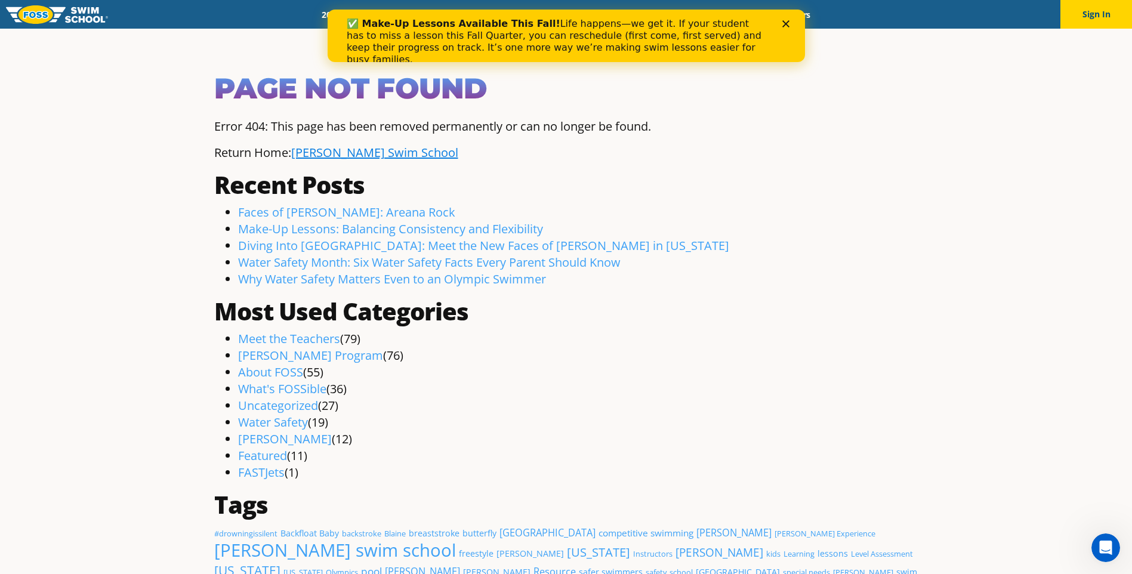
click at [377, 158] on link "Foss Swim School" at bounding box center [374, 152] width 167 height 16
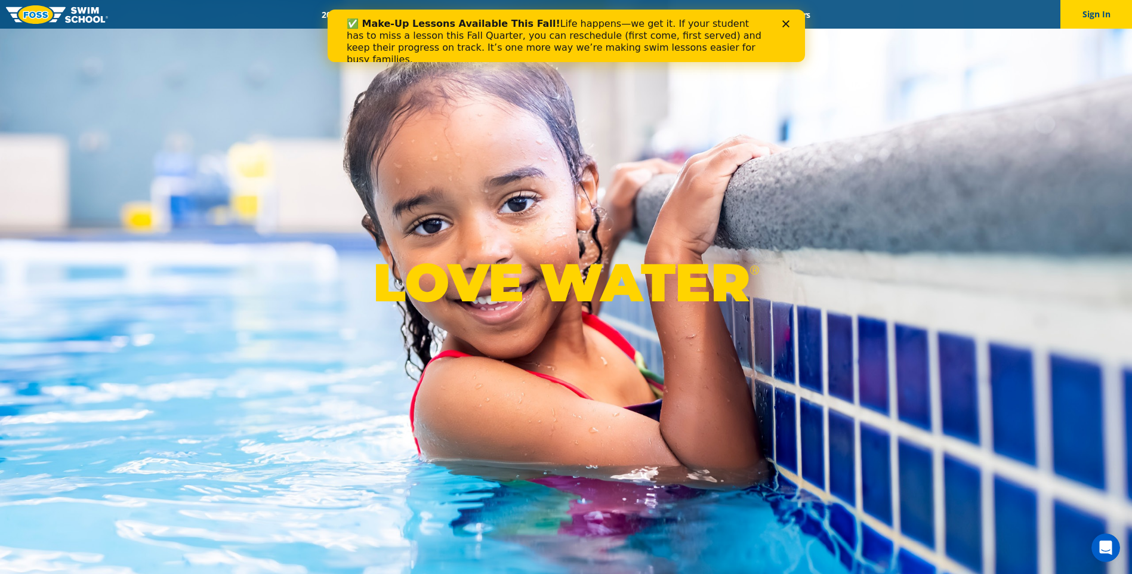
click at [375, 18] on b "✅ Make-Up Lessons Available This Fall!" at bounding box center [453, 23] width 214 height 11
click at [784, 26] on icon "Close" at bounding box center [785, 23] width 7 height 7
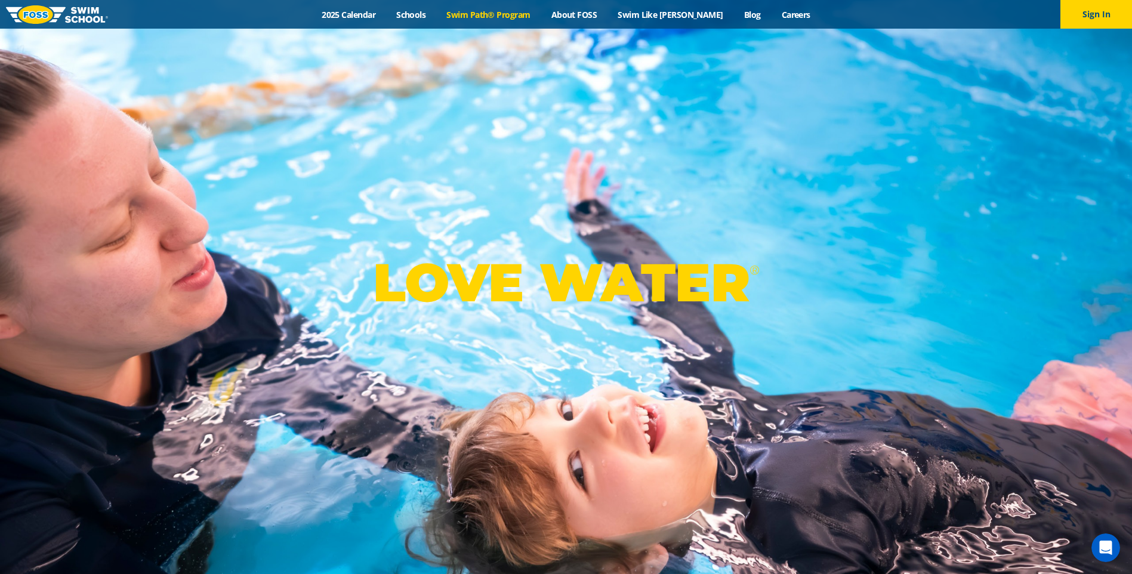
click at [513, 15] on link "Swim Path® Program" at bounding box center [488, 14] width 104 height 11
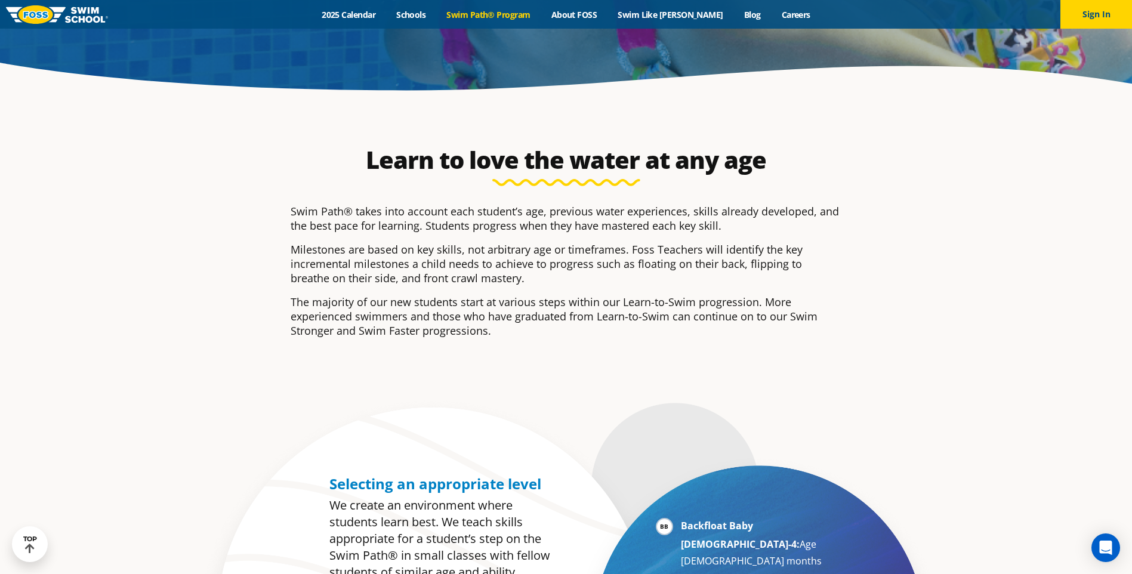
scroll to position [537, 0]
